Goal: Task Accomplishment & Management: Complete application form

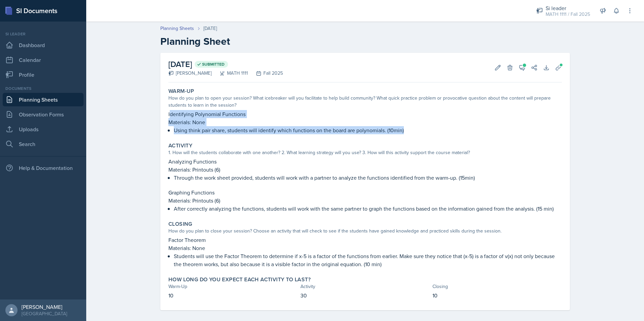
drag, startPoint x: 167, startPoint y: 115, endPoint x: 402, endPoint y: 132, distance: 236.2
click at [402, 132] on div "Identifying Polynomial Functions Materials: None Using think pair share, studen…" at bounding box center [365, 122] width 394 height 24
drag, startPoint x: 402, startPoint y: 132, endPoint x: 254, endPoint y: 136, distance: 148.7
click at [254, 136] on div "Warm-Up How do you plan to open your session? What icebreaker will you facilita…" at bounding box center [365, 111] width 399 height 52
drag, startPoint x: 165, startPoint y: 117, endPoint x: 403, endPoint y: 129, distance: 238.6
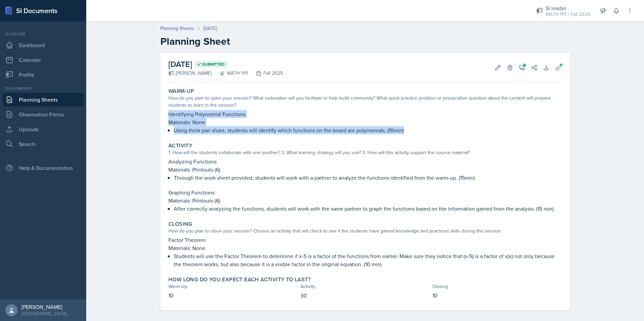
click at [403, 129] on div "Warm-Up How do you plan to open your session? What icebreaker will you facilita…" at bounding box center [365, 111] width 399 height 52
copy div "Identifying Polynomial Functions Materials: None Using think pair share, studen…"
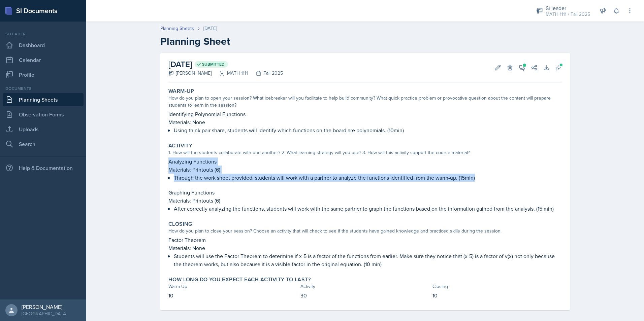
drag, startPoint x: 167, startPoint y: 162, endPoint x: 480, endPoint y: 179, distance: 313.2
click at [480, 179] on div "Analyzing Functions Materials: Printouts (6) Through the work sheet provided, s…" at bounding box center [365, 170] width 394 height 24
copy div "Analyzing Functions Materials: Printouts (6) Through the work sheet provided, s…"
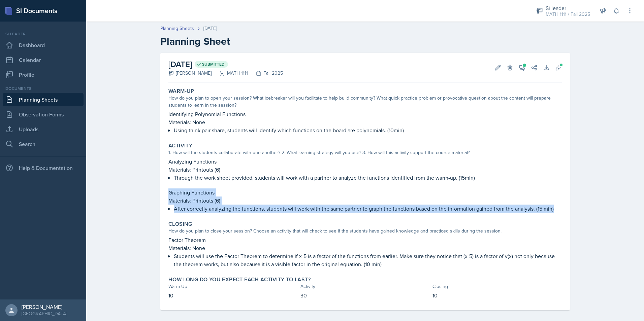
drag, startPoint x: 166, startPoint y: 192, endPoint x: 554, endPoint y: 210, distance: 388.3
click at [554, 210] on div "Graphing Functions Materials: Printouts (6) After correctly analyzing the funct…" at bounding box center [365, 201] width 394 height 24
copy div "Graphing Functions Materials: Printouts (6) After correctly analyzing the funct…"
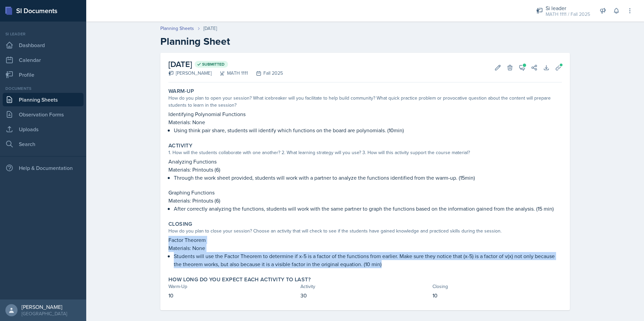
drag, startPoint x: 166, startPoint y: 242, endPoint x: 410, endPoint y: 266, distance: 245.1
click at [410, 266] on div "Factor Theorem Materials: None Students will use the Factor Theorem to determin…" at bounding box center [365, 252] width 394 height 32
copy div "Factor Theorem Materials: None Students will use the Factor Theorem to determin…"
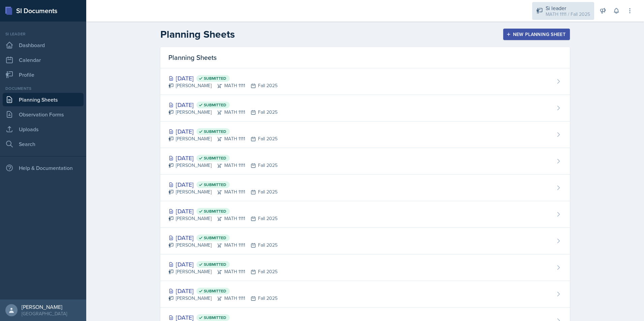
click at [564, 10] on div "Si leader" at bounding box center [568, 8] width 44 height 8
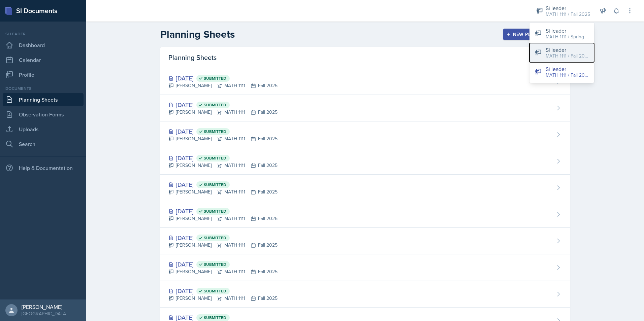
click at [564, 53] on div "MATH 1111 / Fall 2025" at bounding box center [567, 56] width 43 height 7
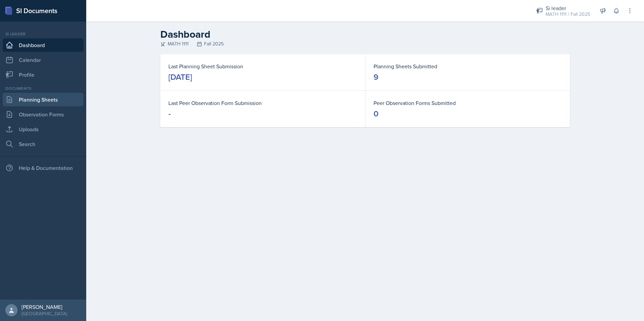
click at [50, 103] on link "Planning Sheets" at bounding box center [43, 99] width 81 height 13
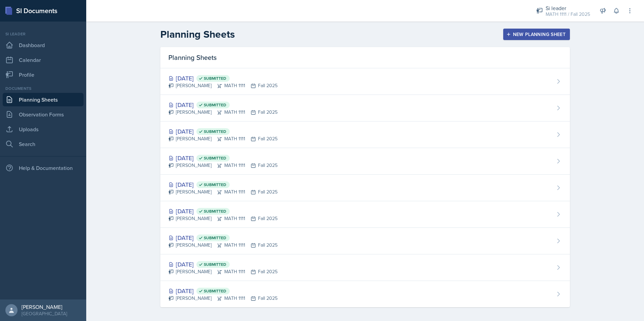
click at [520, 34] on div "New Planning Sheet" at bounding box center [537, 34] width 58 height 5
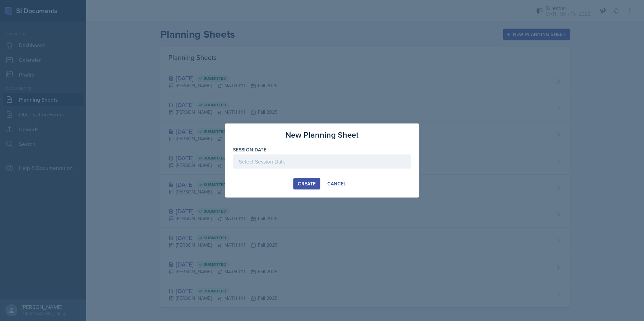
click at [367, 159] on div at bounding box center [322, 162] width 178 height 14
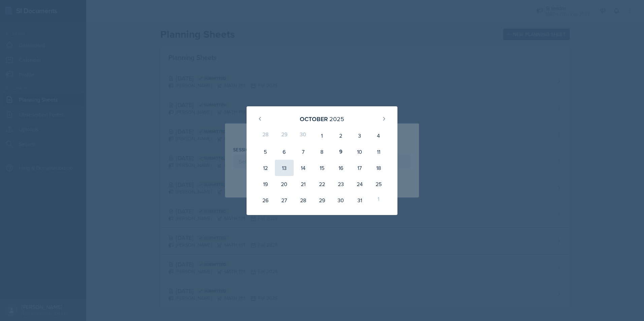
click at [282, 174] on div "13" at bounding box center [284, 168] width 19 height 16
type input "October 13th, 2025"
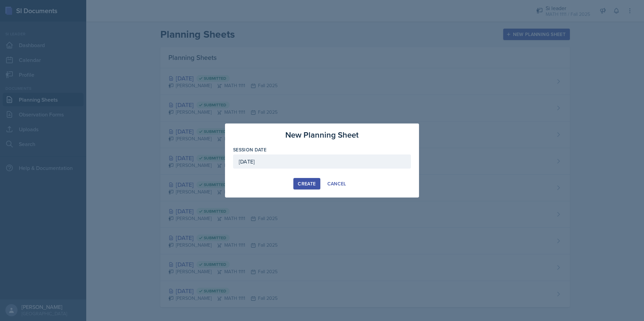
click at [311, 186] on div "Create" at bounding box center [307, 183] width 18 height 5
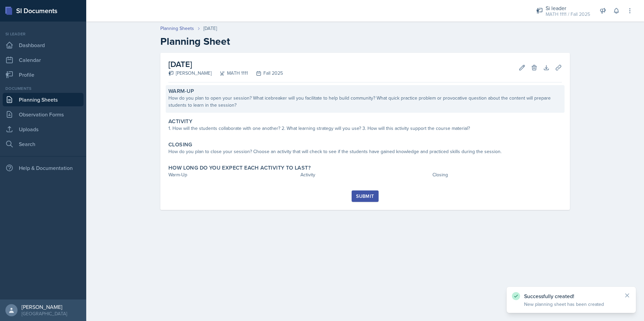
click at [278, 89] on div "Warm-Up" at bounding box center [365, 91] width 394 height 7
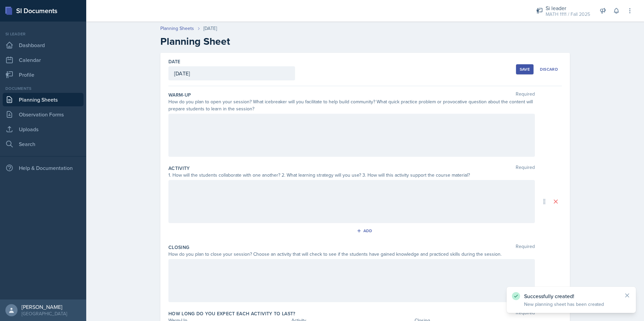
click at [257, 139] on div at bounding box center [351, 135] width 367 height 43
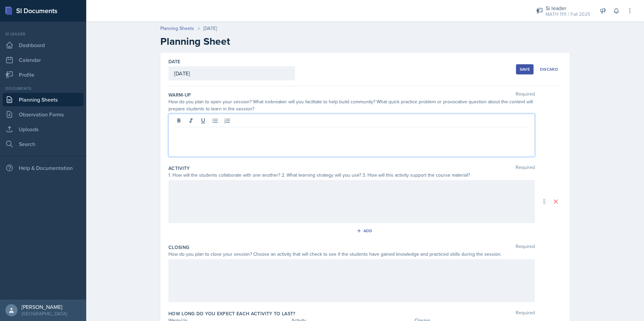
click at [190, 133] on p at bounding box center [351, 133] width 355 height 8
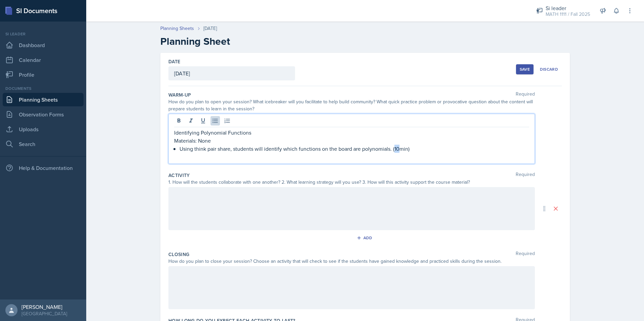
drag, startPoint x: 397, startPoint y: 150, endPoint x: 392, endPoint y: 151, distance: 4.7
click at [392, 151] on p "Using think pair share, students will identify which functions on the board are…" at bounding box center [355, 149] width 350 height 8
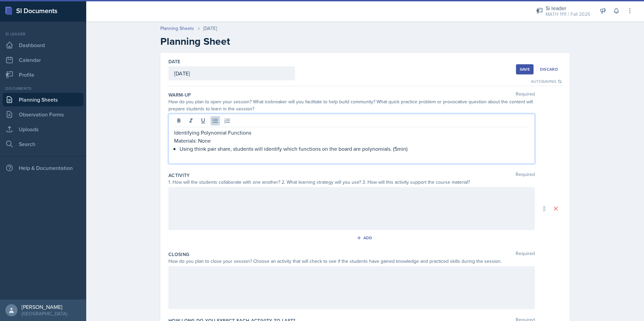
click at [363, 204] on div at bounding box center [351, 208] width 367 height 43
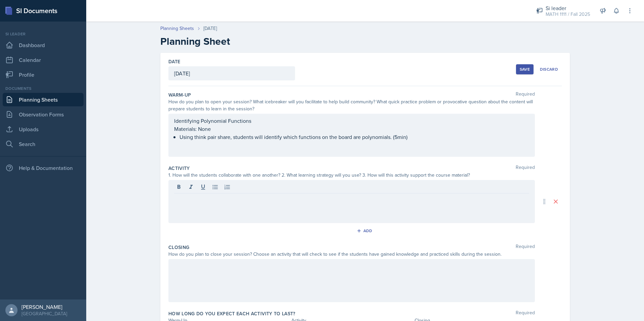
click at [203, 208] on div at bounding box center [351, 201] width 367 height 43
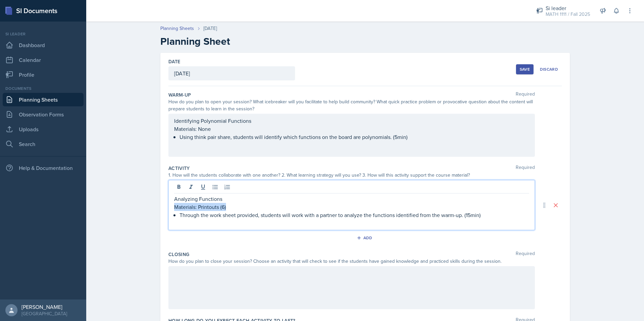
drag, startPoint x: 226, startPoint y: 206, endPoint x: 166, endPoint y: 208, distance: 60.0
click at [168, 208] on div "Analyzing Functions Materials: Printouts (6) Through the work sheet provided, s…" at bounding box center [351, 205] width 367 height 50
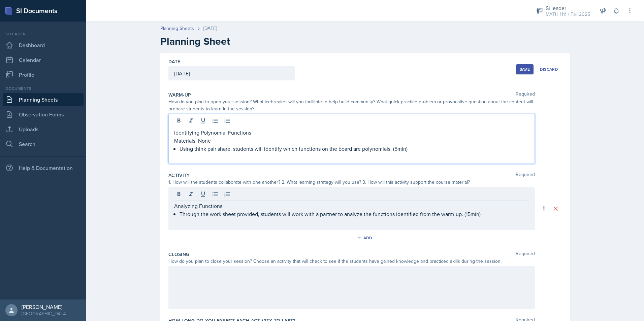
drag, startPoint x: 217, startPoint y: 127, endPoint x: 186, endPoint y: 127, distance: 30.7
click at [186, 127] on div "Identifying Polynomial Functions Materials: None Using think pair share, studen…" at bounding box center [351, 139] width 367 height 50
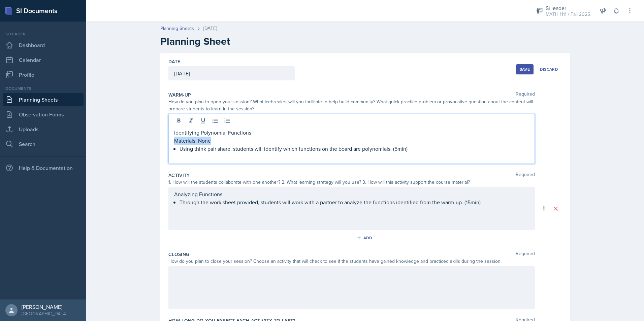
drag, startPoint x: 210, startPoint y: 137, endPoint x: 161, endPoint y: 139, distance: 49.2
click at [161, 139] on div "Date October 13th, 2025 October 2025 28 29 30 1 2 3 4 5 6 7 8 9 10 11 12 13 14 …" at bounding box center [365, 205] width 410 height 305
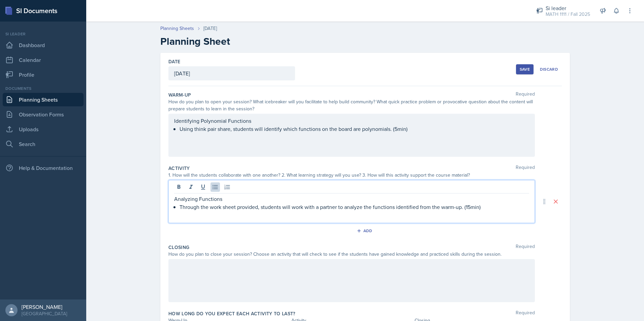
click at [460, 196] on div "Analyzing Functions Through the work sheet provided, students will work with a …" at bounding box center [351, 207] width 355 height 24
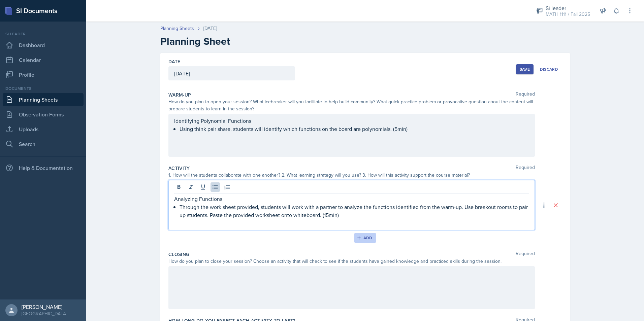
click at [364, 241] on button "Add" at bounding box center [365, 238] width 22 height 10
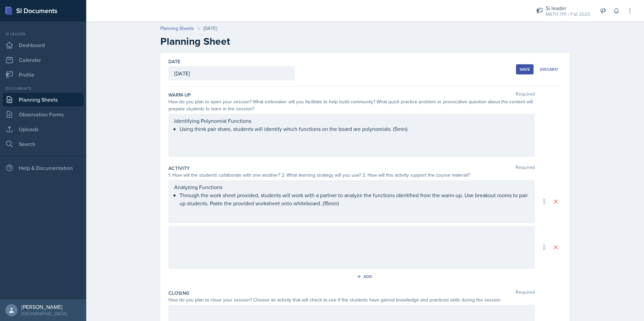
click at [209, 243] on div at bounding box center [351, 247] width 367 height 43
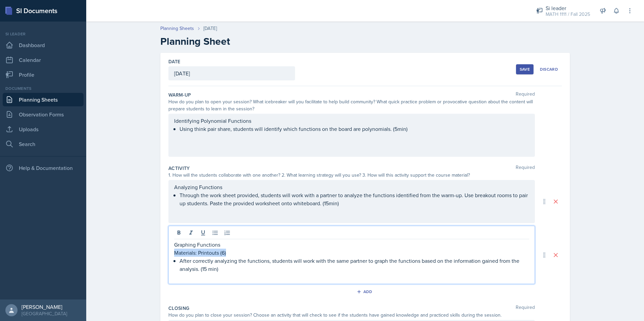
drag, startPoint x: 235, startPoint y: 254, endPoint x: 168, endPoint y: 253, distance: 66.7
click at [168, 253] on div "Graphing Functions Materials: Printouts (6) After correctly analyzing the funct…" at bounding box center [351, 255] width 367 height 58
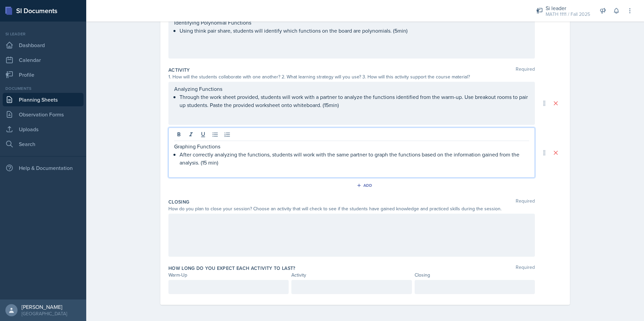
click at [594, 198] on div "Planning Sheets Oct 13th, 2025 Planning Sheet Date October 13th, 2025 October 2…" at bounding box center [365, 121] width 558 height 402
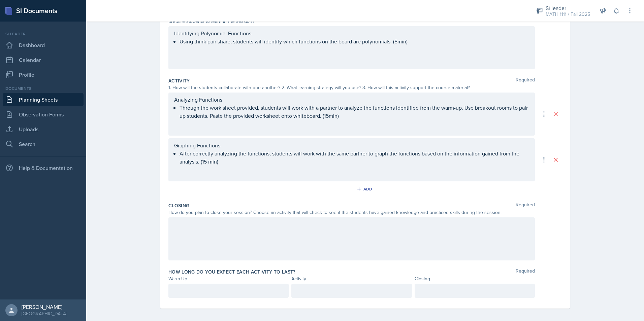
scroll to position [91, 0]
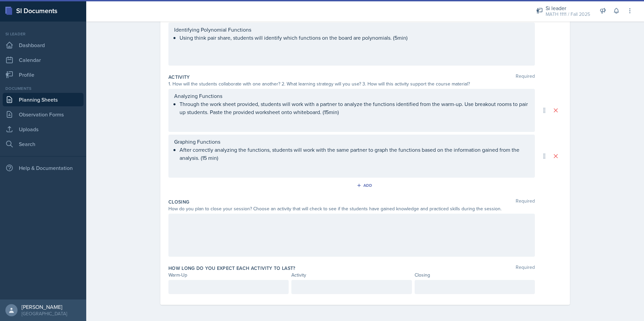
click at [293, 245] on div at bounding box center [351, 235] width 367 height 43
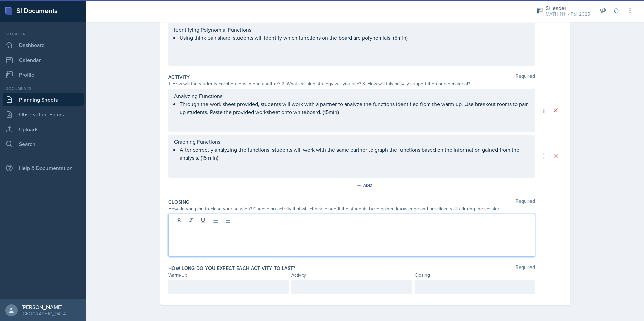
scroll to position [103, 0]
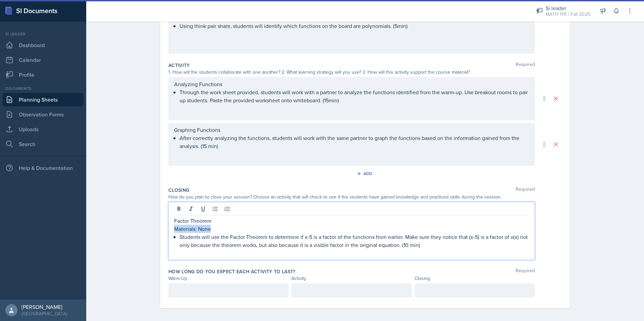
drag, startPoint x: 216, startPoint y: 230, endPoint x: 156, endPoint y: 230, distance: 60.7
click at [156, 230] on div "Date October 13th, 2025 October 2025 28 29 30 1 2 3 4 5 6 7 8 9 10 11 12 13 14 …" at bounding box center [365, 137] width 431 height 375
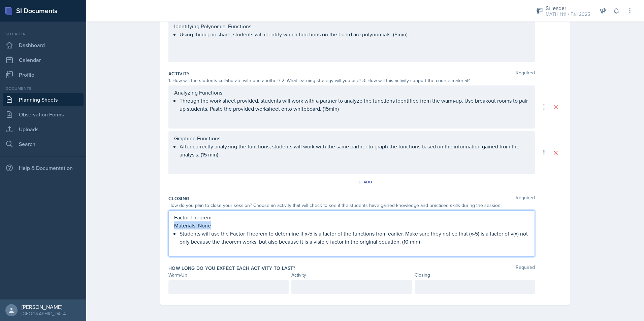
scroll to position [91, 0]
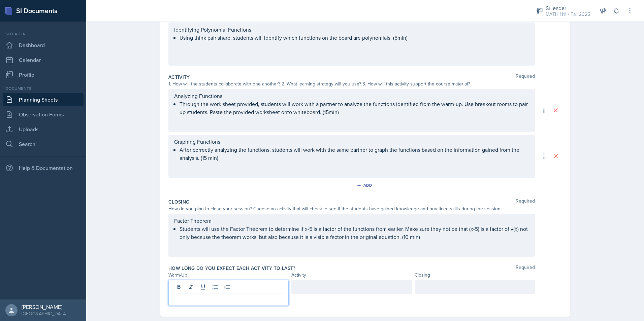
click at [195, 289] on div at bounding box center [228, 293] width 120 height 26
click at [320, 294] on div at bounding box center [351, 287] width 120 height 14
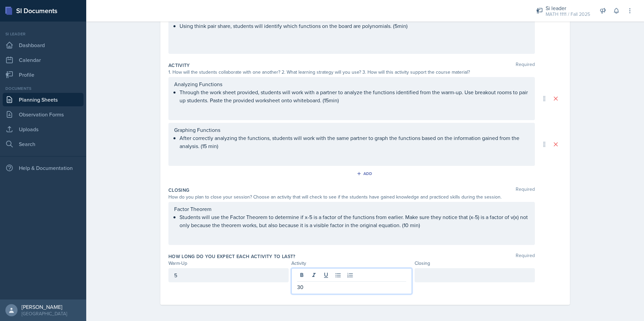
click at [438, 279] on div at bounding box center [475, 276] width 120 height 14
click at [599, 261] on div "Planning Sheets Oct 13th, 2025 Planning Sheet Date October 13th, 2025 October 2…" at bounding box center [365, 118] width 558 height 406
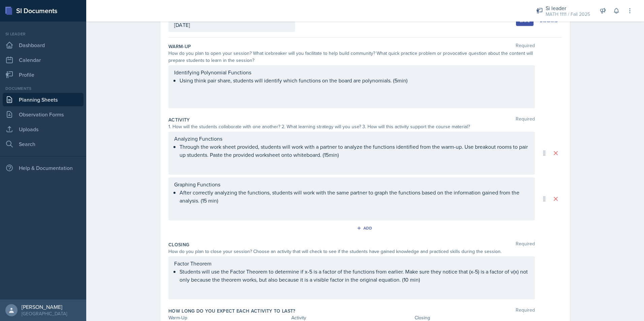
scroll to position [0, 0]
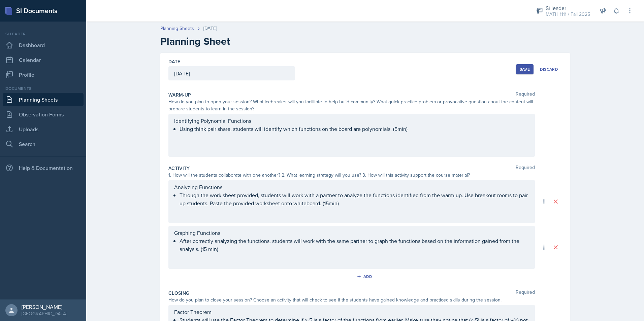
click at [525, 69] on div "Save" at bounding box center [525, 69] width 10 height 5
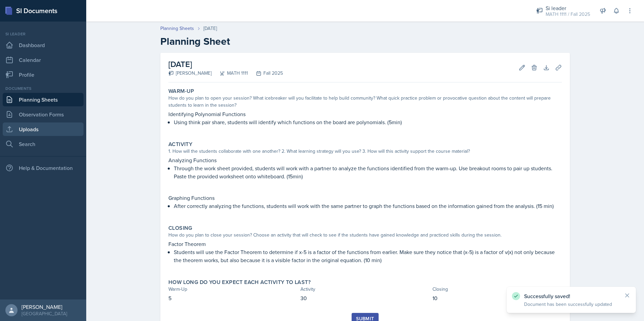
click at [40, 130] on link "Uploads" at bounding box center [43, 129] width 81 height 13
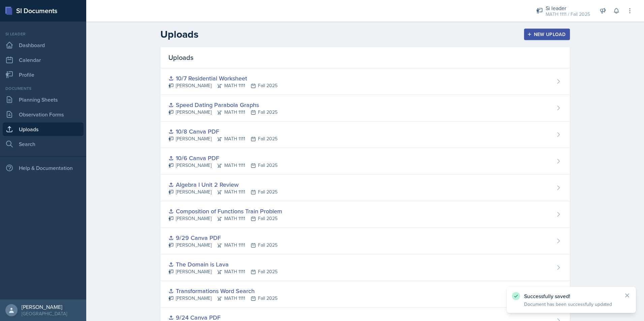
click at [535, 33] on div "New Upload" at bounding box center [547, 34] width 37 height 5
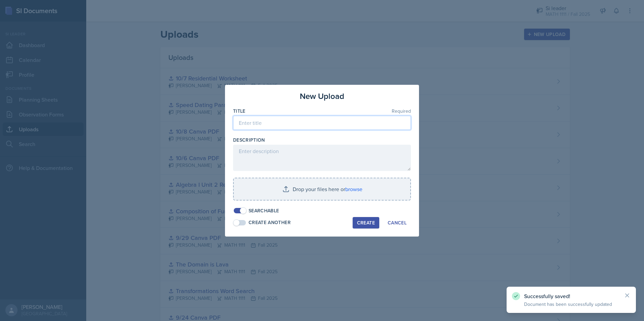
click at [308, 120] on input at bounding box center [322, 123] width 178 height 14
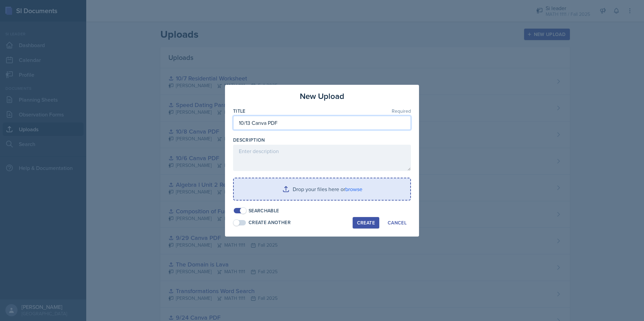
type input "10/13 Canva PDF"
click at [346, 191] on input "file" at bounding box center [322, 190] width 177 height 22
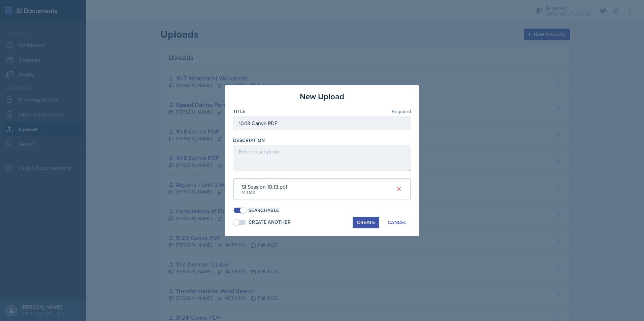
click at [368, 223] on div "Create" at bounding box center [366, 222] width 18 height 5
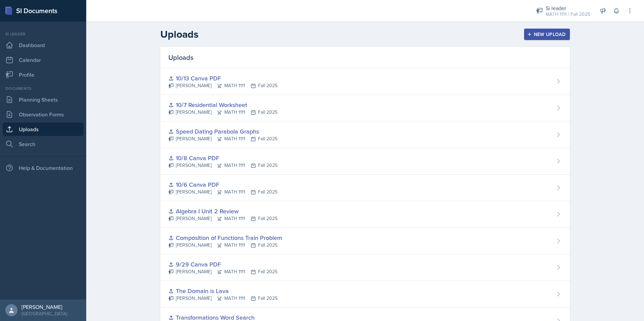
click at [556, 32] on div "New Upload" at bounding box center [547, 34] width 37 height 5
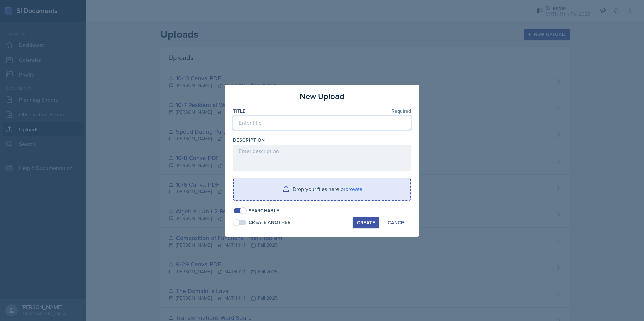
click at [353, 120] on input at bounding box center [322, 123] width 178 height 14
type input "Analyzing Polynomials Worksheet"
click at [333, 186] on input "file" at bounding box center [322, 190] width 177 height 22
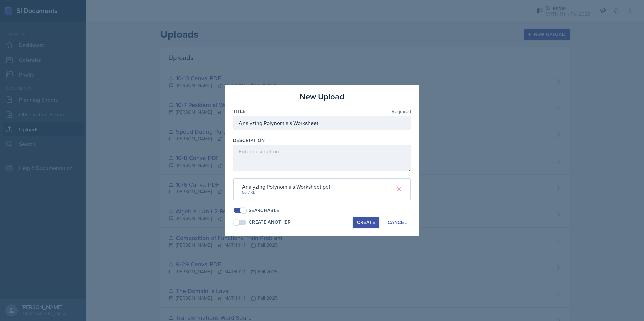
click at [366, 222] on div "Create" at bounding box center [366, 222] width 18 height 5
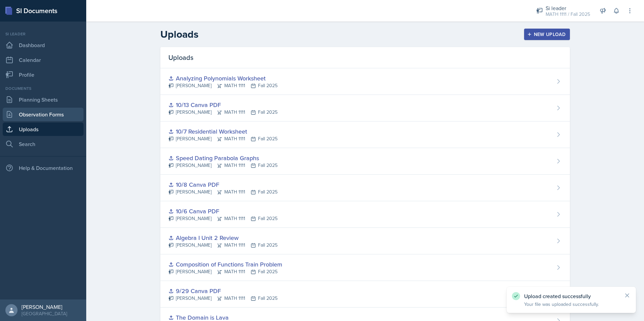
click at [46, 113] on link "Observation Forms" at bounding box center [43, 114] width 81 height 13
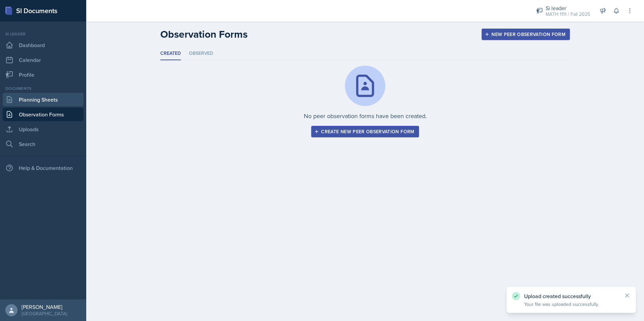
click at [46, 101] on link "Planning Sheets" at bounding box center [43, 99] width 81 height 13
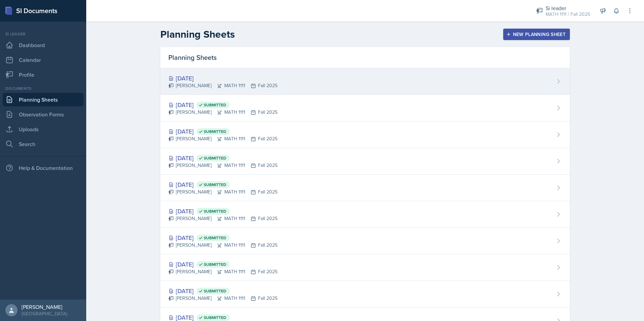
click at [199, 79] on div "Oct 13th, 2025" at bounding box center [222, 78] width 109 height 9
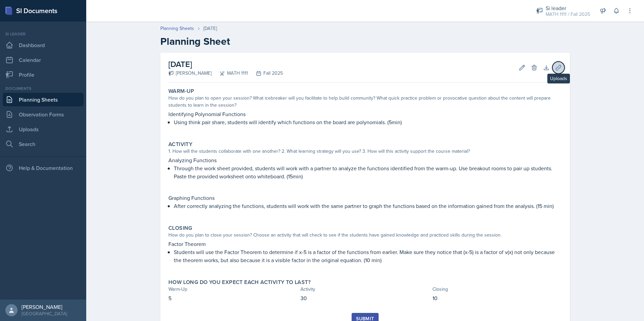
click at [555, 66] on icon at bounding box center [558, 67] width 7 height 7
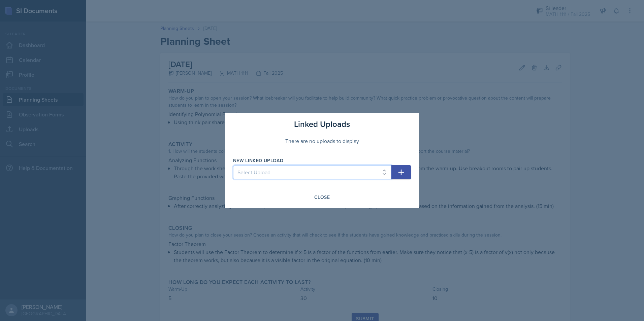
click at [366, 175] on select "Select Upload 9/22 Canva PDF 9/24 Canva PDF Transformations Word Search The Dom…" at bounding box center [312, 172] width 158 height 14
select select "ef090226-35a7-44c9-8f7d-e93abced1ef7"
click at [233, 165] on select "Select Upload 9/22 Canva PDF 9/24 Canva PDF Transformations Word Search The Dom…" at bounding box center [312, 172] width 158 height 14
click at [398, 172] on icon "button" at bounding box center [401, 172] width 8 height 8
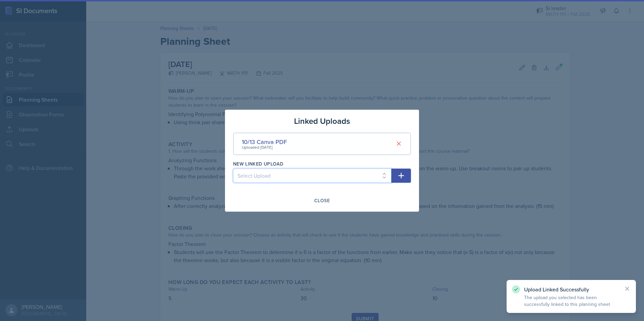
click at [367, 173] on select "Select Upload 9/22 Canva PDF 9/24 Canva PDF Transformations Word Search The Dom…" at bounding box center [312, 176] width 158 height 14
select select "a28f8ca5-00c9-4136-b22d-b24287a746f5"
click at [233, 169] on select "Select Upload 9/22 Canva PDF 9/24 Canva PDF Transformations Word Search The Dom…" at bounding box center [312, 176] width 158 height 14
click at [402, 174] on icon "button" at bounding box center [401, 176] width 8 height 8
select select
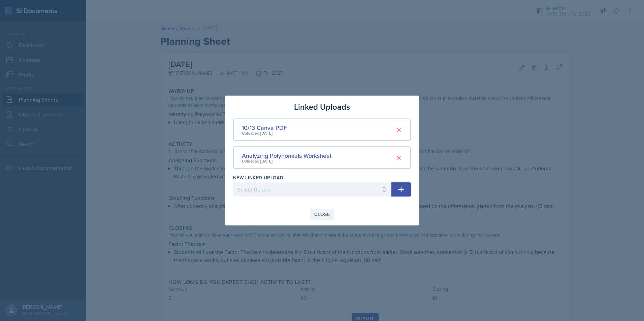
click at [330, 216] on div "Close" at bounding box center [321, 214] width 15 height 5
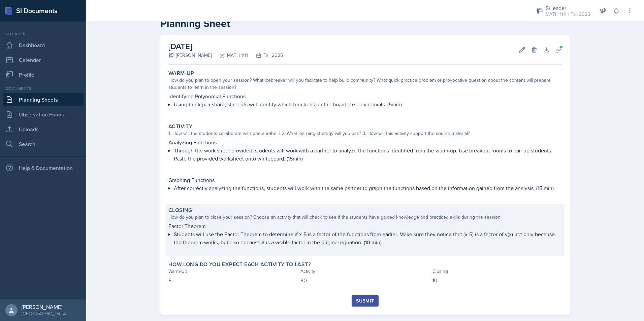
scroll to position [28, 0]
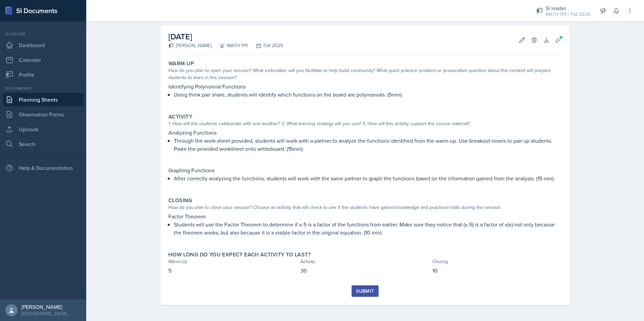
click at [363, 290] on div "Submit" at bounding box center [365, 291] width 18 height 5
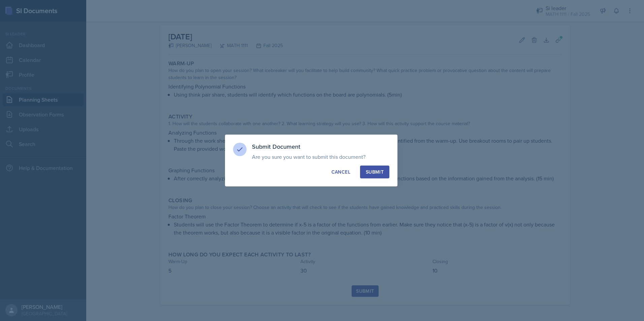
click at [374, 175] on div "Submit" at bounding box center [375, 172] width 18 height 7
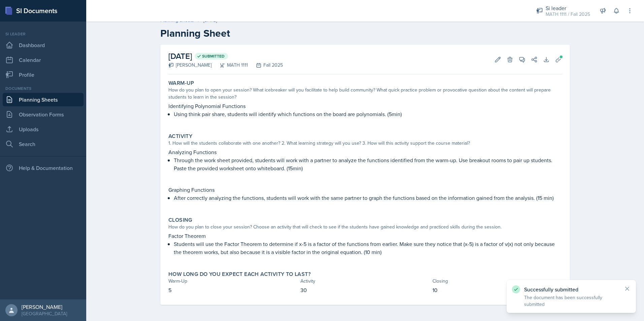
scroll to position [8, 0]
